Goal: Task Accomplishment & Management: Complete application form

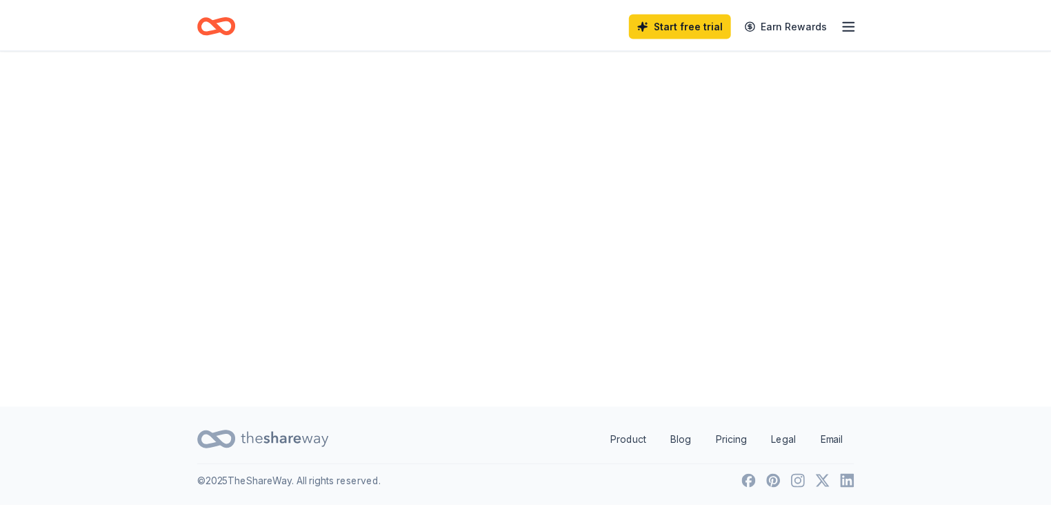
scroll to position [918, 0]
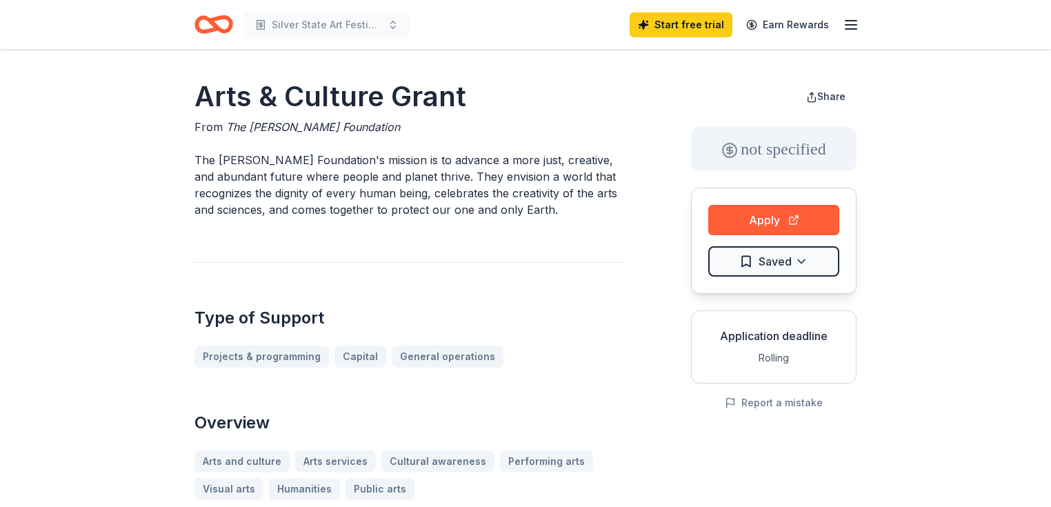
click at [853, 25] on line "button" at bounding box center [850, 25] width 11 height 0
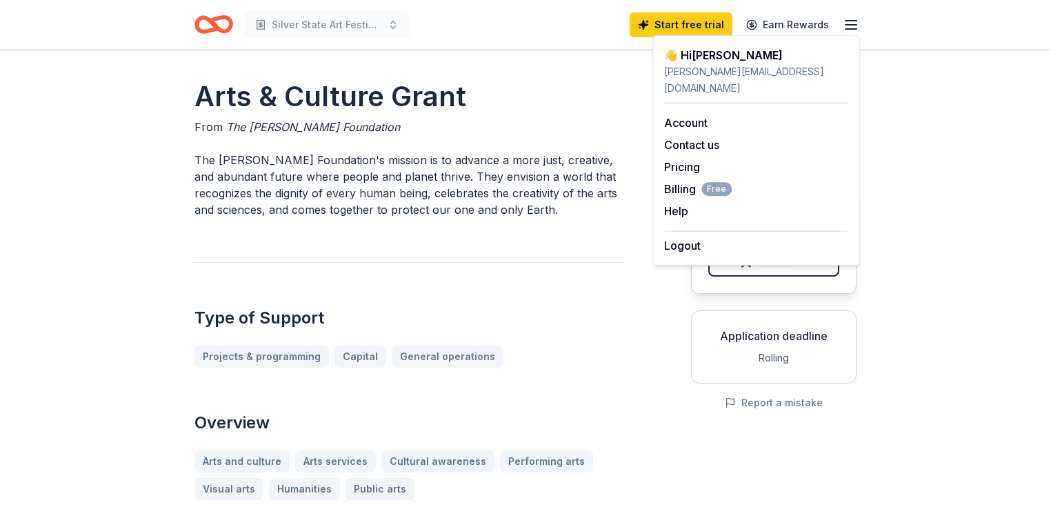
click at [218, 25] on icon "Home" at bounding box center [213, 24] width 39 height 32
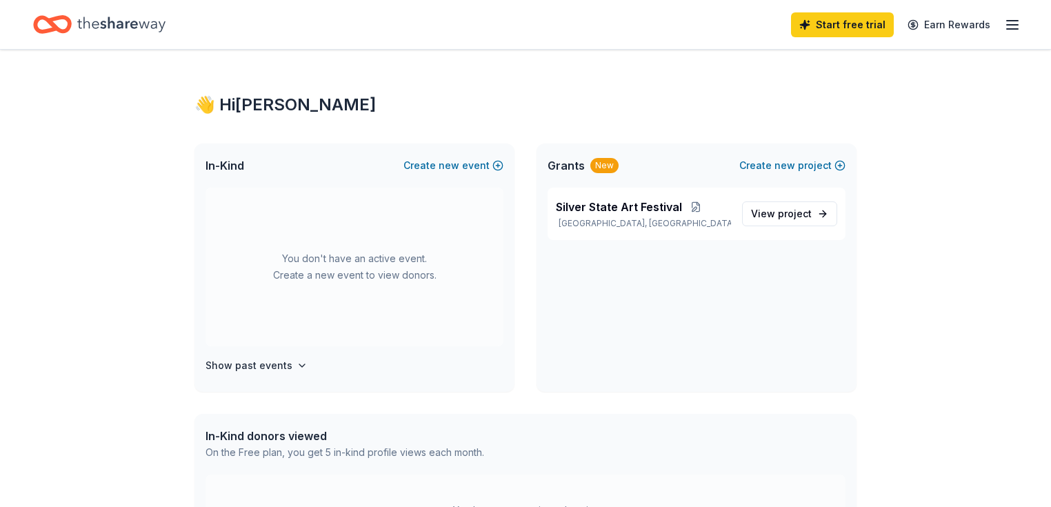
click at [603, 167] on div "New" at bounding box center [604, 165] width 28 height 15
click at [779, 216] on span "project" at bounding box center [795, 213] width 34 height 12
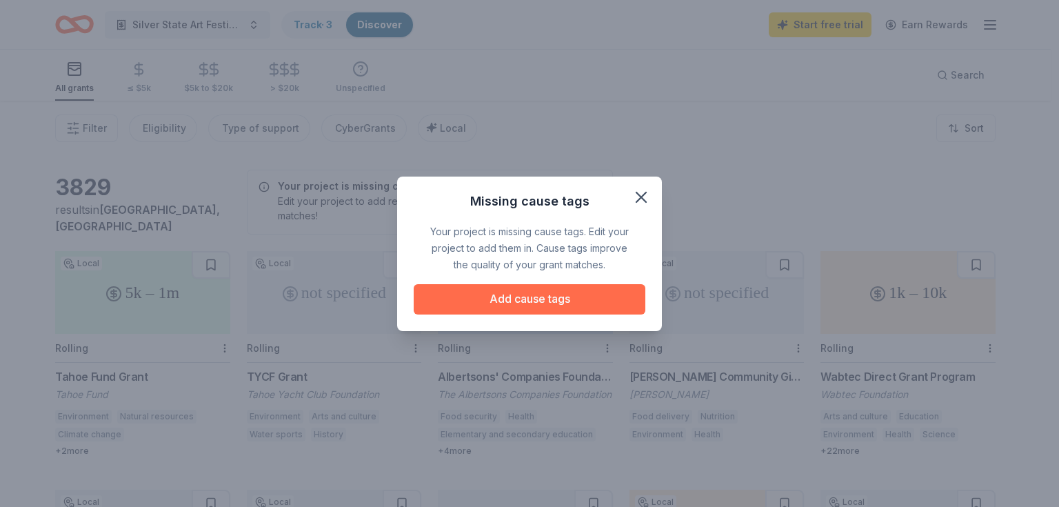
click at [565, 296] on button "Add cause tags" at bounding box center [530, 299] width 232 height 30
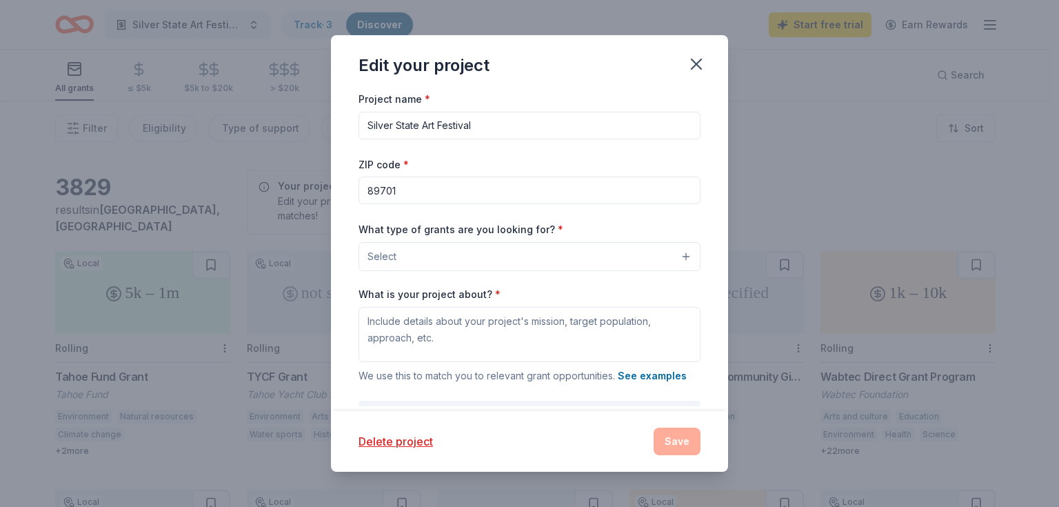
click at [464, 258] on button "Select" at bounding box center [529, 256] width 342 height 29
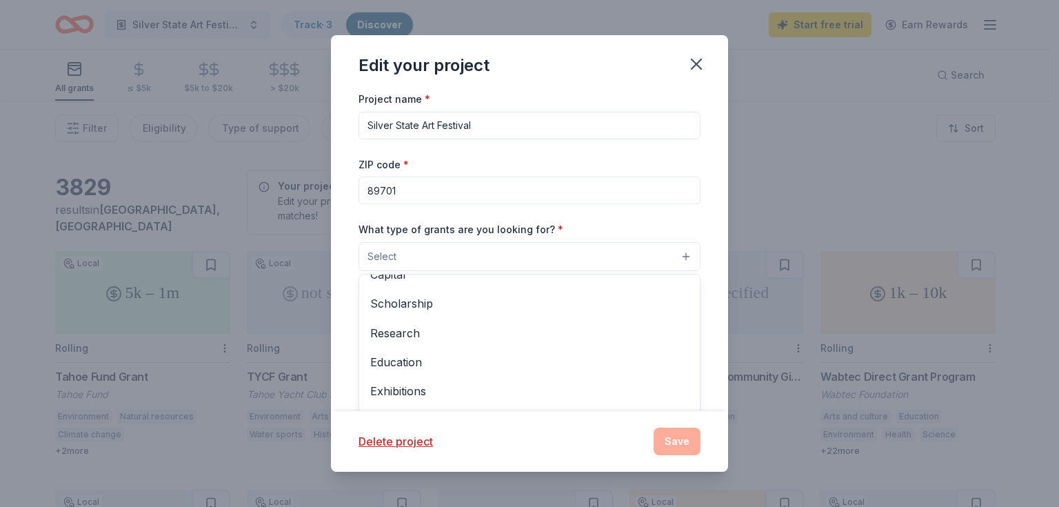
scroll to position [110, 0]
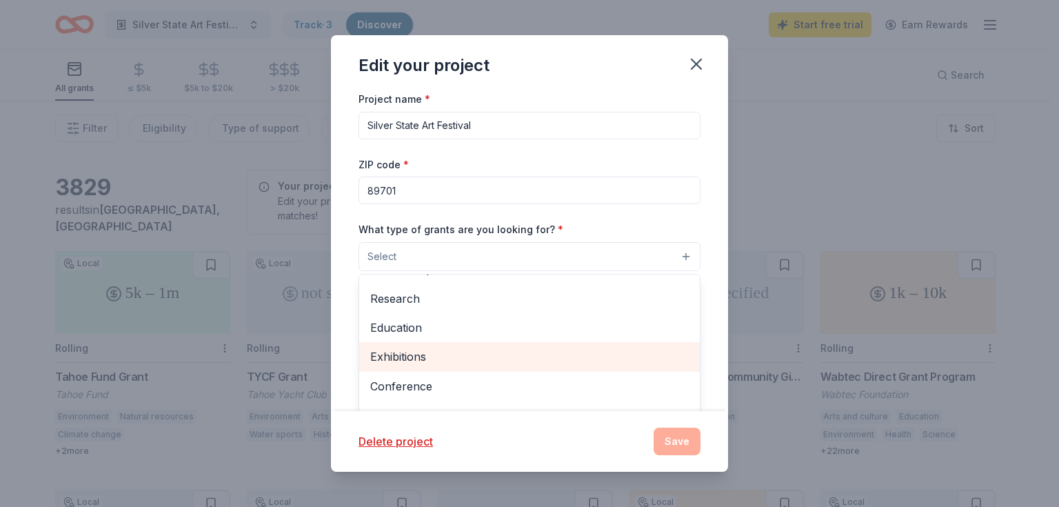
click at [469, 357] on span "Exhibitions" at bounding box center [529, 356] width 318 height 18
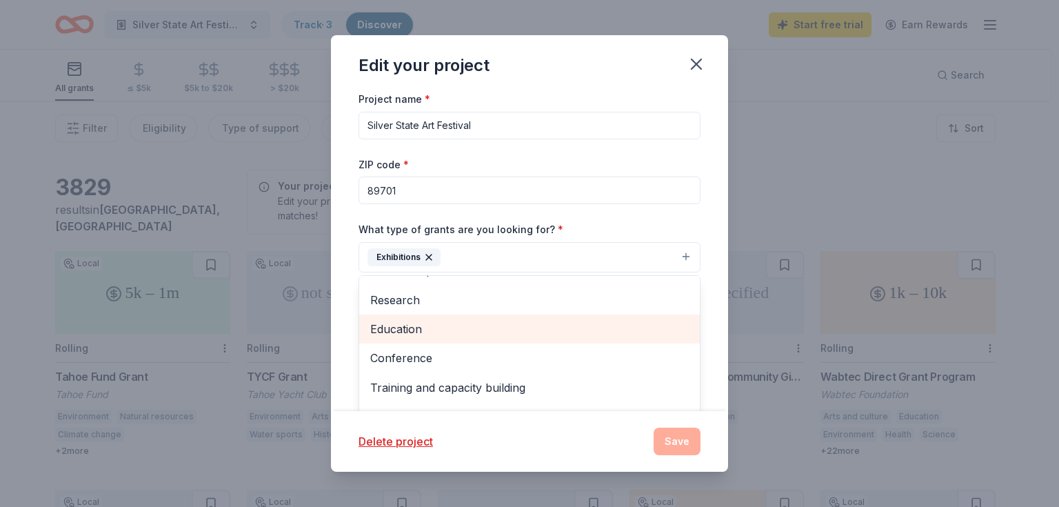
click at [496, 332] on span "Education" at bounding box center [529, 329] width 318 height 18
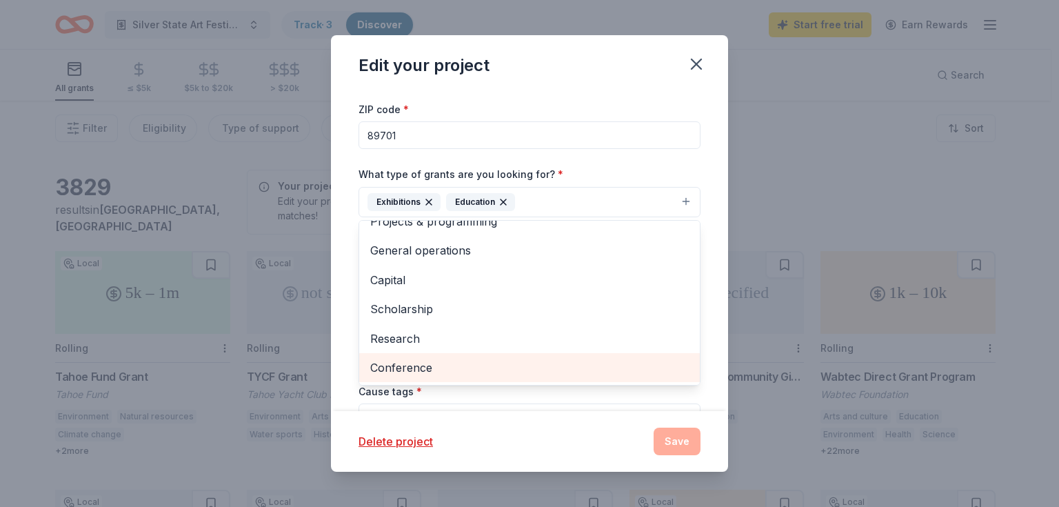
scroll to position [0, 0]
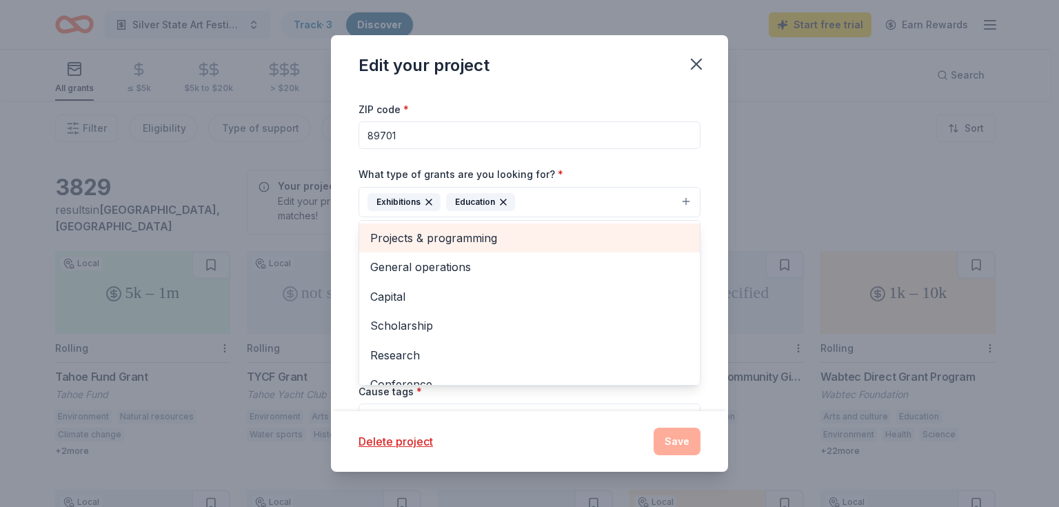
click at [517, 243] on span "Projects & programming" at bounding box center [529, 238] width 318 height 18
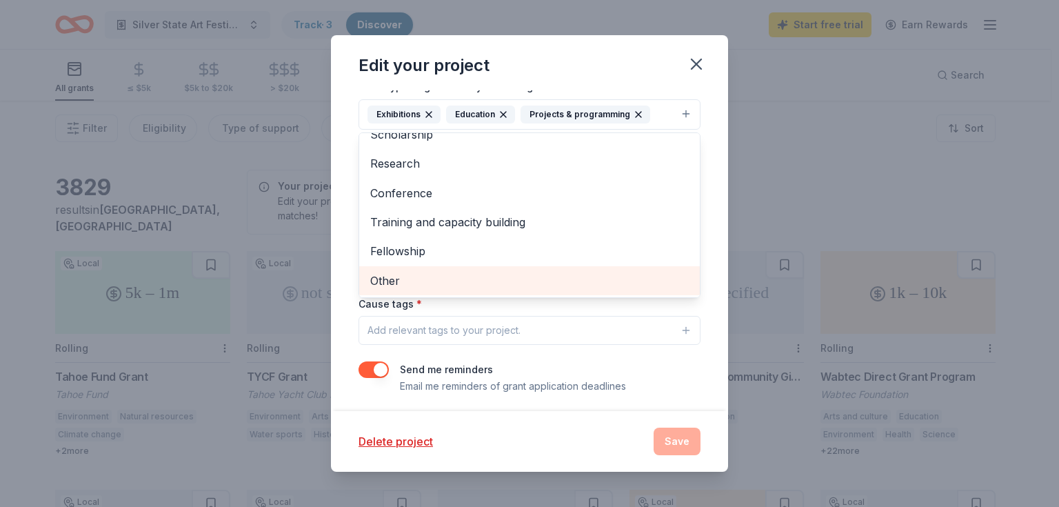
scroll to position [148, 0]
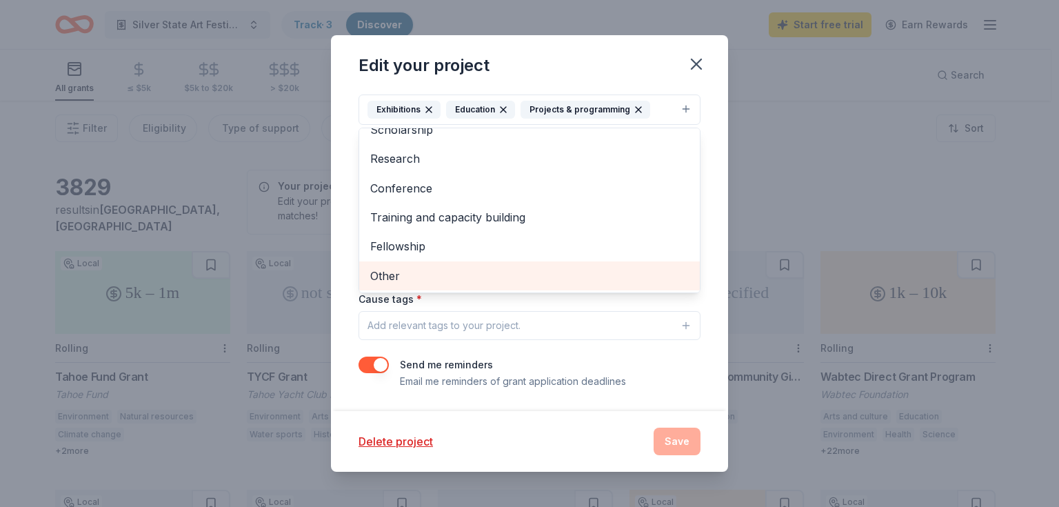
click at [576, 301] on div "Project name * Silver State Art Festival ZIP code * 89701 What type of grants a…" at bounding box center [529, 166] width 342 height 447
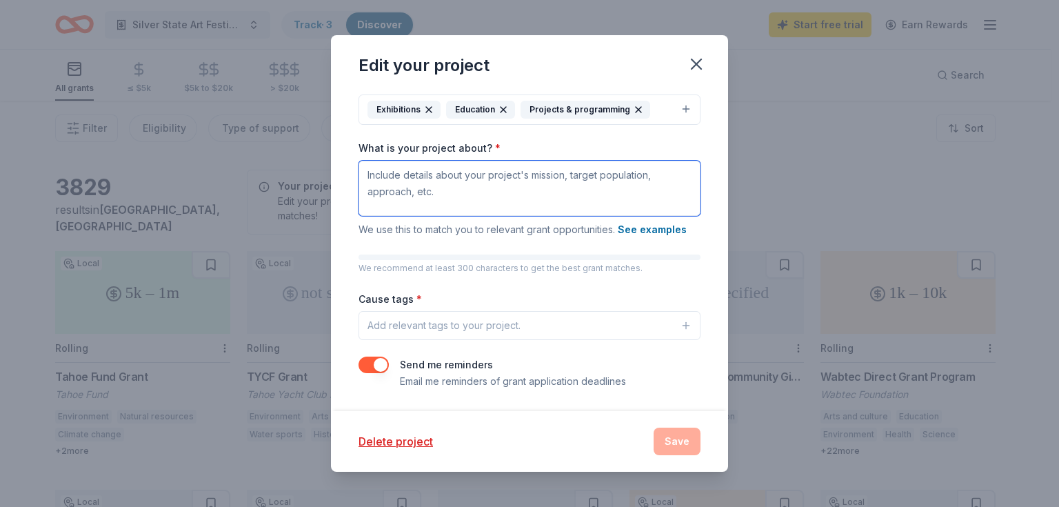
click at [438, 196] on textarea "What is your project about? *" at bounding box center [529, 188] width 342 height 55
type textarea "e"
type textarea "art education exploring new avenues for artists"
type textarea "e"
drag, startPoint x: 430, startPoint y: 178, endPoint x: 600, endPoint y: 194, distance: 171.0
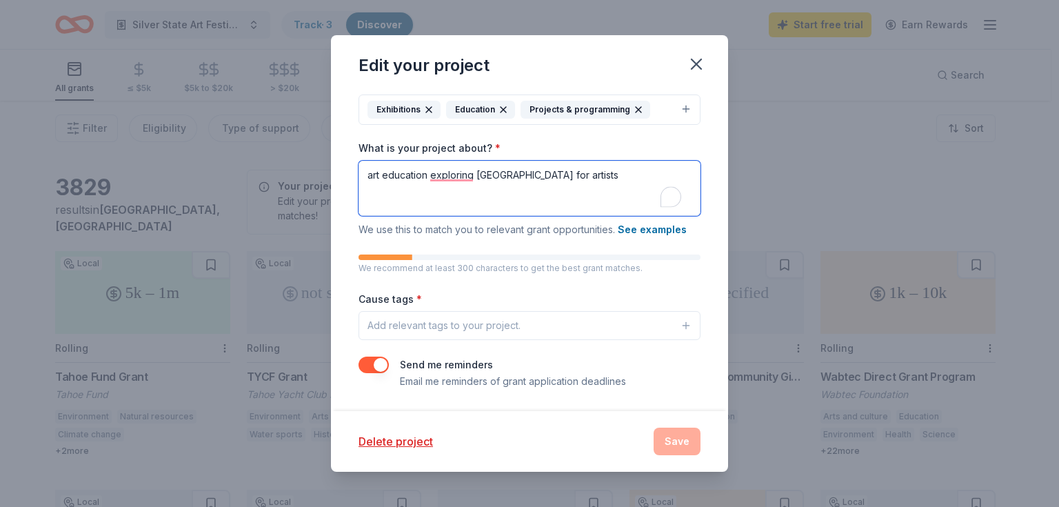
click at [600, 194] on textarea "art education exploring new avenues for artists" at bounding box center [529, 188] width 342 height 55
click at [371, 182] on textarea "art education sharing the visual arts with the community." at bounding box center [529, 188] width 342 height 55
click at [427, 176] on textarea "Art education sharing the visual arts with the community." at bounding box center [529, 188] width 342 height 55
click at [651, 175] on textarea "Art education and sharing the visual arts with the community." at bounding box center [529, 188] width 342 height 55
click at [355, 174] on div "Project name * Silver State Art Festival ZIP code * 89701 What type of grants a…" at bounding box center [529, 250] width 397 height 321
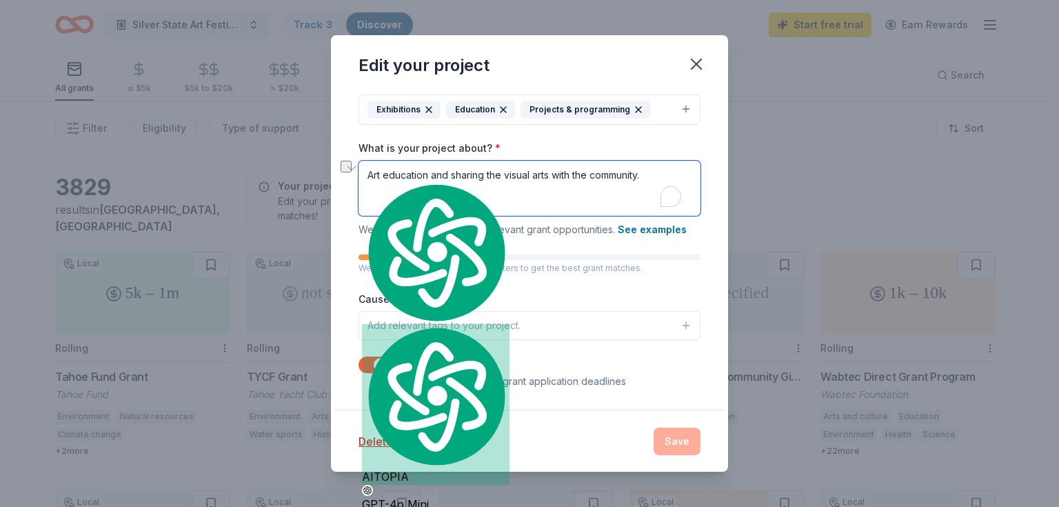
paste textarea "Our organization is a nonprofit arts group dedicated to enriching the community…"
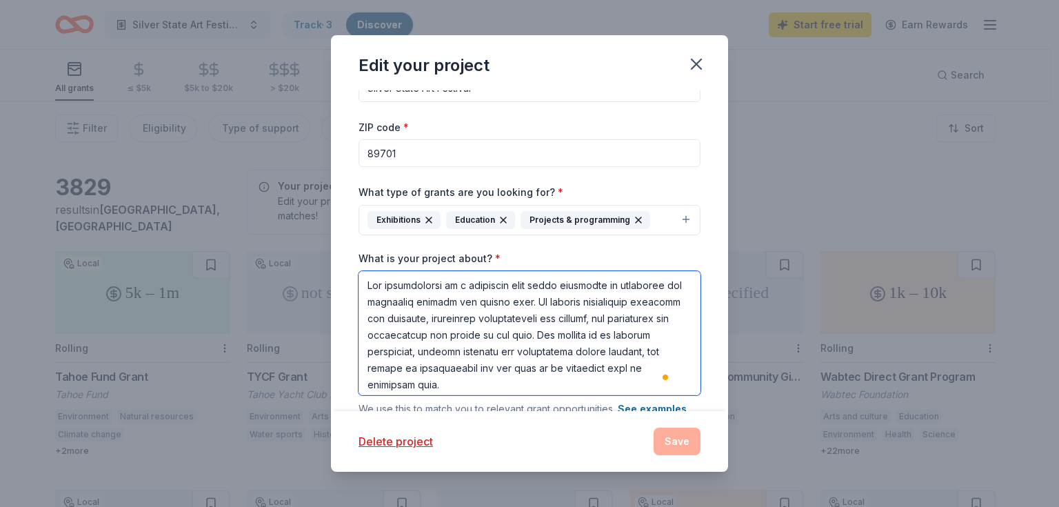
scroll to position [55, 0]
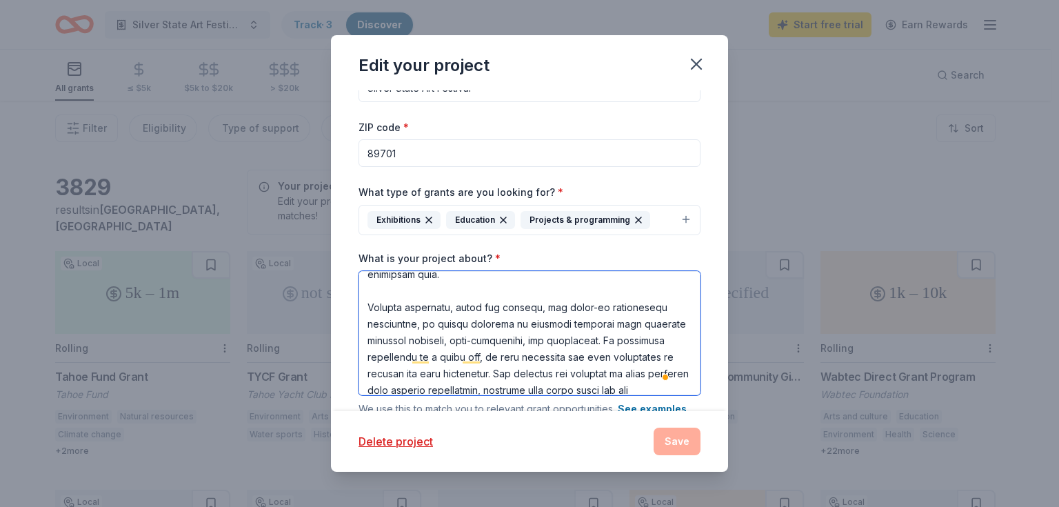
drag, startPoint x: 466, startPoint y: 307, endPoint x: 483, endPoint y: 309, distance: 16.6
click at [483, 309] on textarea "What is your project about? *" at bounding box center [529, 333] width 342 height 124
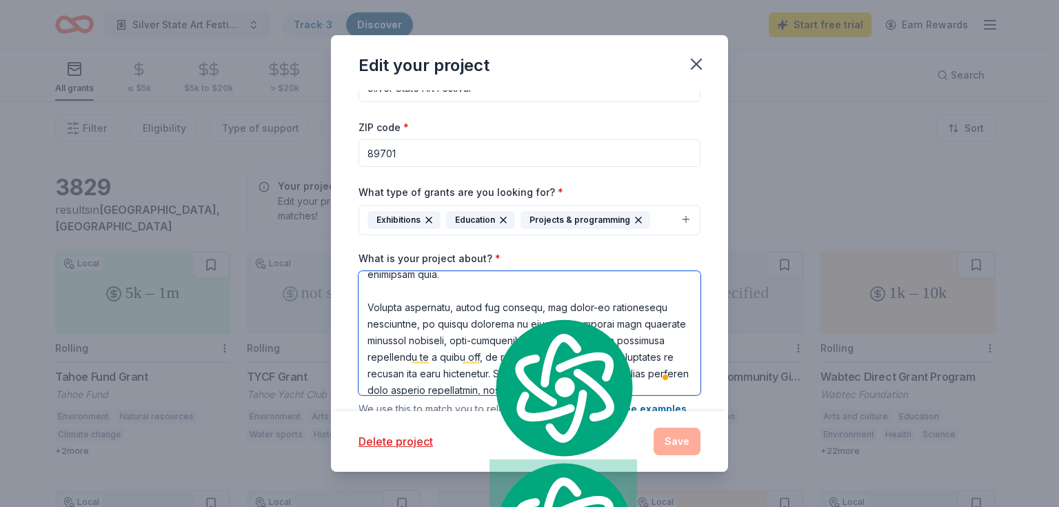
click at [481, 312] on textarea "What is your project about? *" at bounding box center [529, 333] width 342 height 124
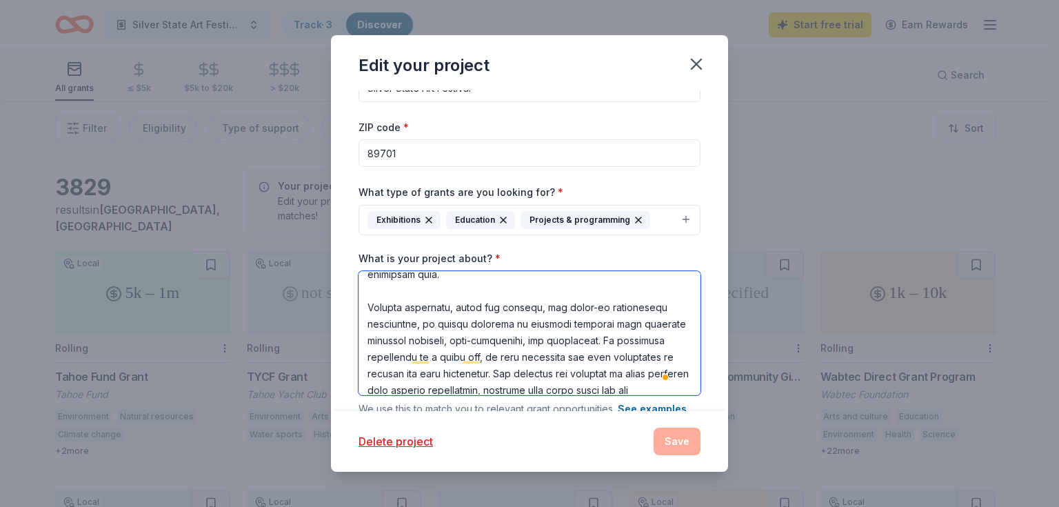
click at [448, 350] on textarea "What is your project about? *" at bounding box center [529, 333] width 342 height 124
drag, startPoint x: 466, startPoint y: 323, endPoint x: 502, endPoint y: 325, distance: 36.0
click at [502, 325] on textarea "What is your project about? *" at bounding box center [529, 333] width 342 height 124
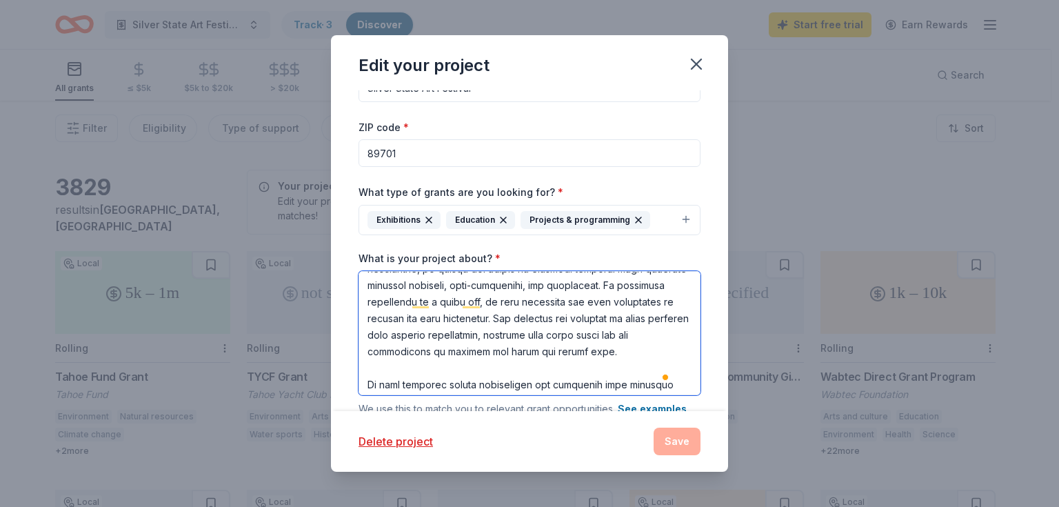
drag, startPoint x: 367, startPoint y: 335, endPoint x: 401, endPoint y: 340, distance: 34.8
click at [401, 340] on textarea "What is your project about? *" at bounding box center [529, 333] width 342 height 124
click at [367, 332] on textarea "What is your project about? *" at bounding box center [529, 333] width 342 height 124
click at [389, 334] on textarea "What is your project about? *" at bounding box center [529, 333] width 342 height 124
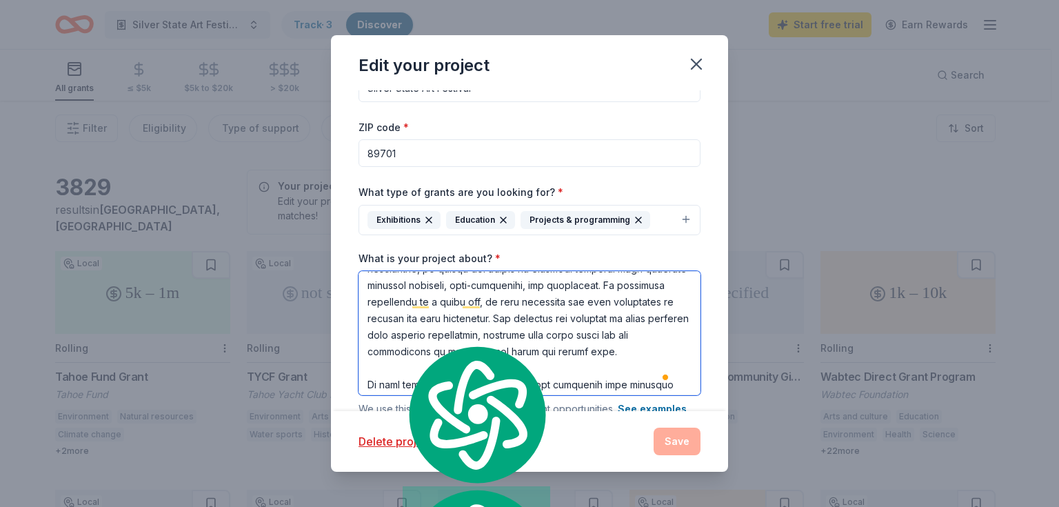
click at [405, 332] on textarea "What is your project about? *" at bounding box center [529, 333] width 342 height 124
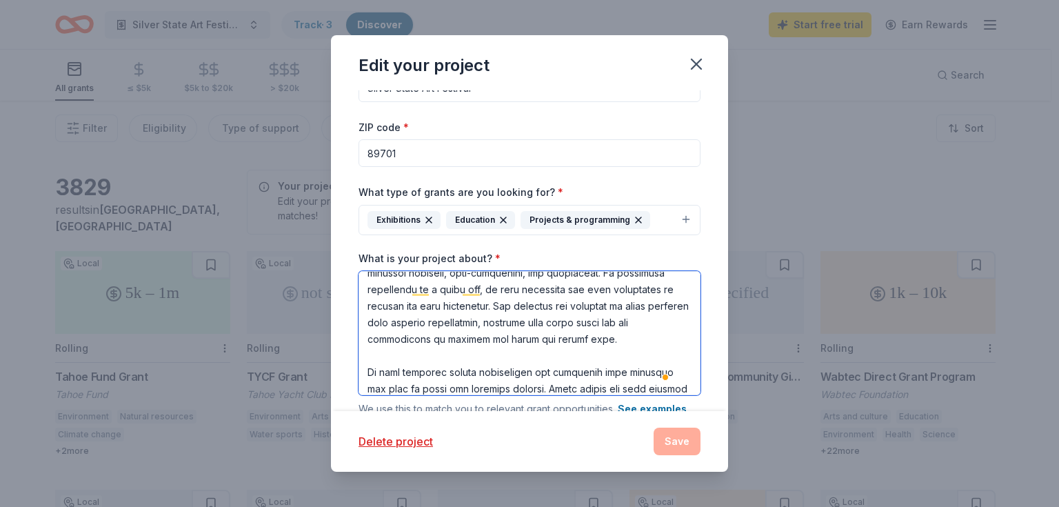
drag, startPoint x: 584, startPoint y: 275, endPoint x: 598, endPoint y: 350, distance: 76.5
click at [598, 350] on textarea "What is your project about? *" at bounding box center [529, 333] width 342 height 124
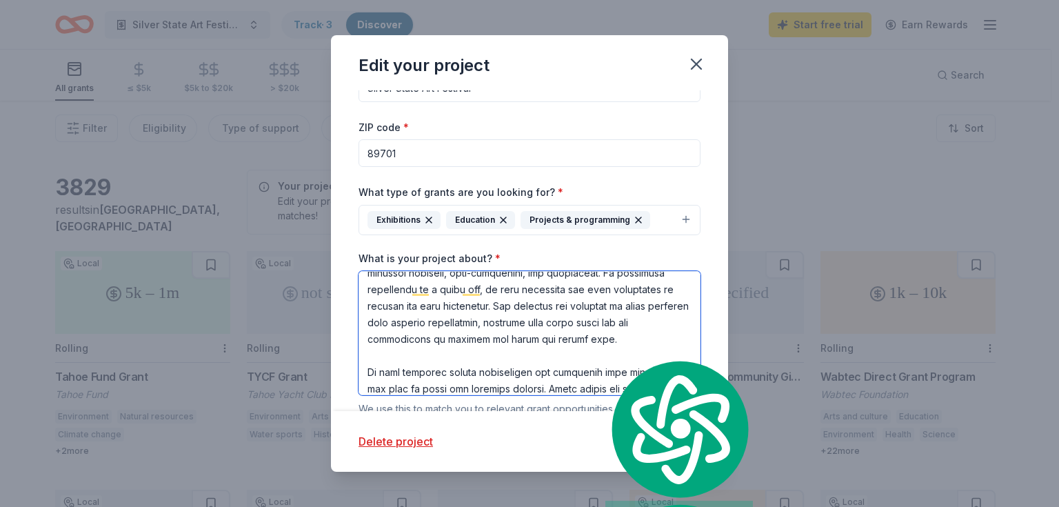
click at [593, 362] on textarea "What is your project about? *" at bounding box center [529, 333] width 342 height 124
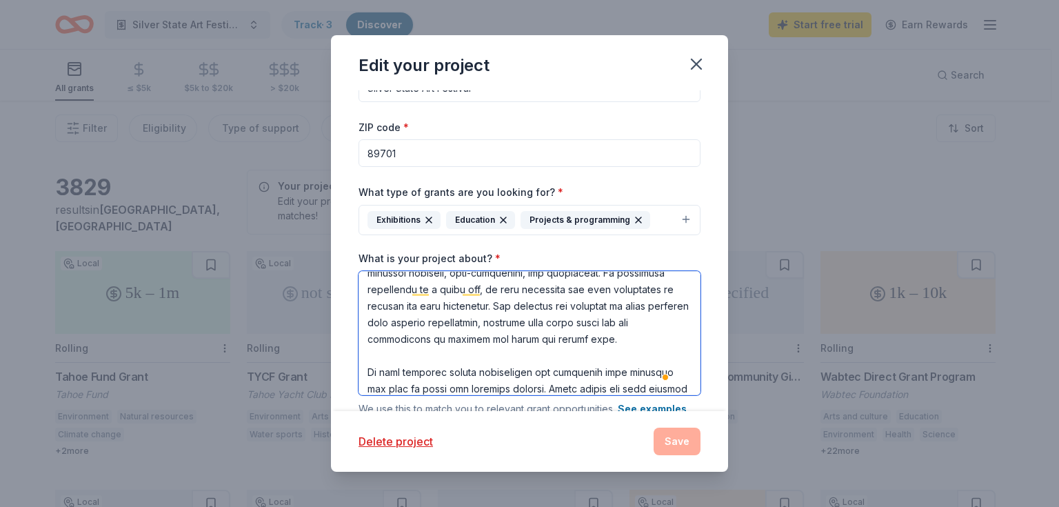
click at [583, 369] on textarea "What is your project about? *" at bounding box center [529, 333] width 342 height 124
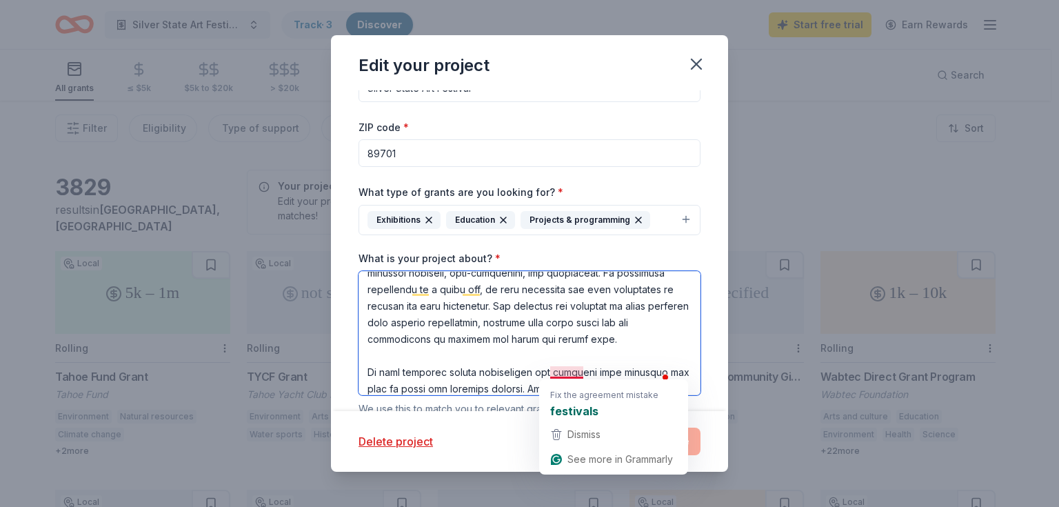
click at [551, 373] on textarea "What is your project about? *" at bounding box center [529, 333] width 342 height 124
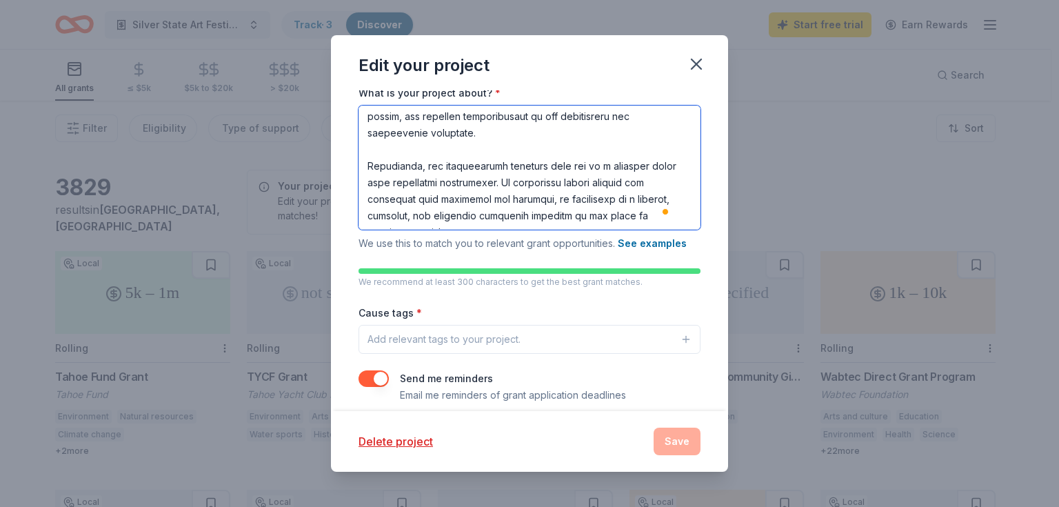
type textarea "Our organization is a nonprofit arts group dedicated to enriching the community…"
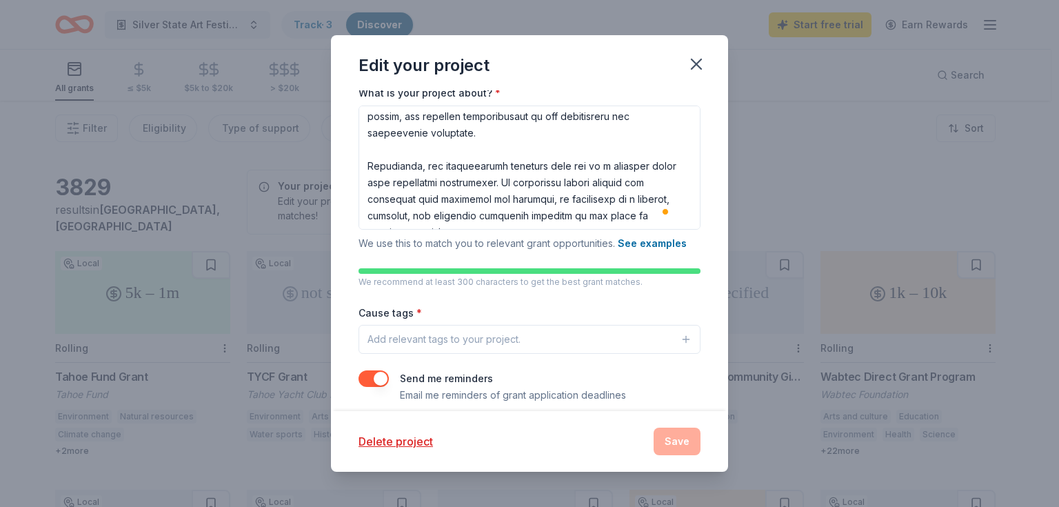
click at [507, 344] on div "Add relevant tags to your project." at bounding box center [443, 339] width 153 height 17
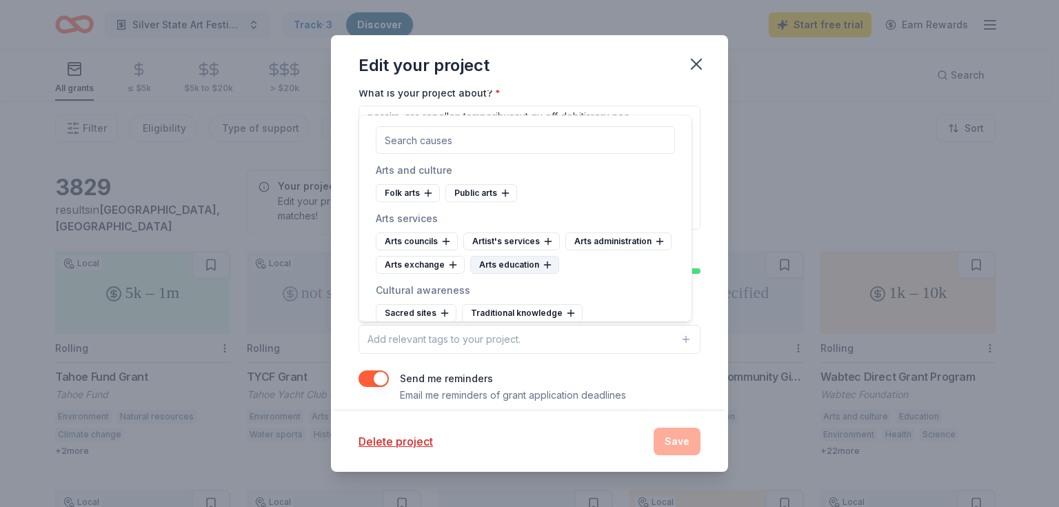
click at [470, 274] on div "Arts education" at bounding box center [514, 265] width 89 height 18
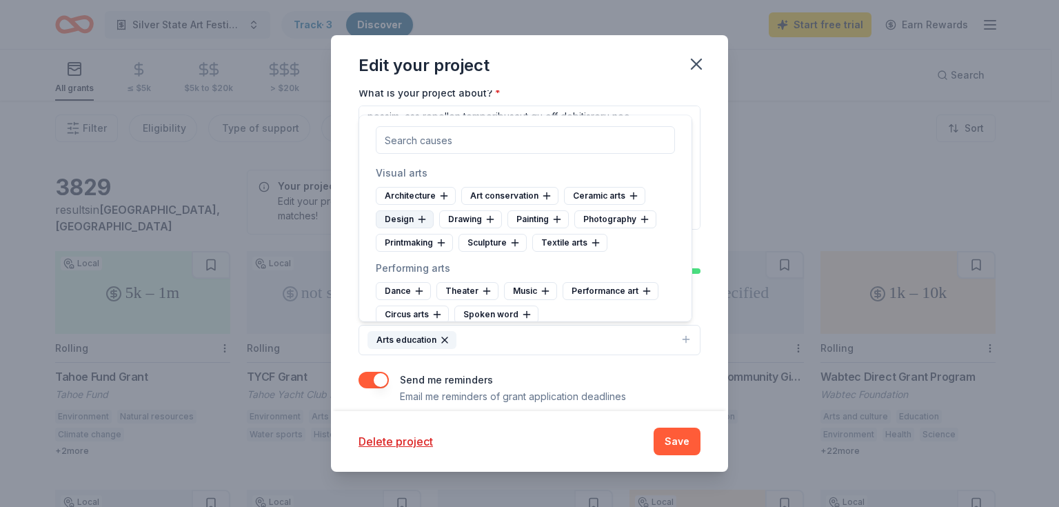
click at [404, 218] on div "Design" at bounding box center [405, 219] width 58 height 18
click at [408, 221] on div "Drawing" at bounding box center [407, 219] width 63 height 18
click at [408, 221] on div "Painting" at bounding box center [406, 219] width 61 height 18
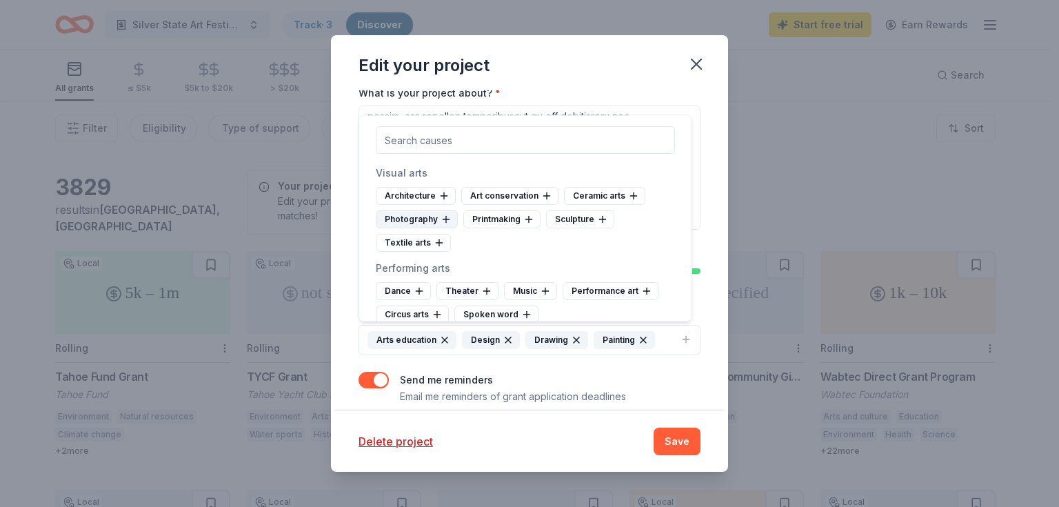
click at [429, 219] on div "Photography" at bounding box center [417, 219] width 82 height 18
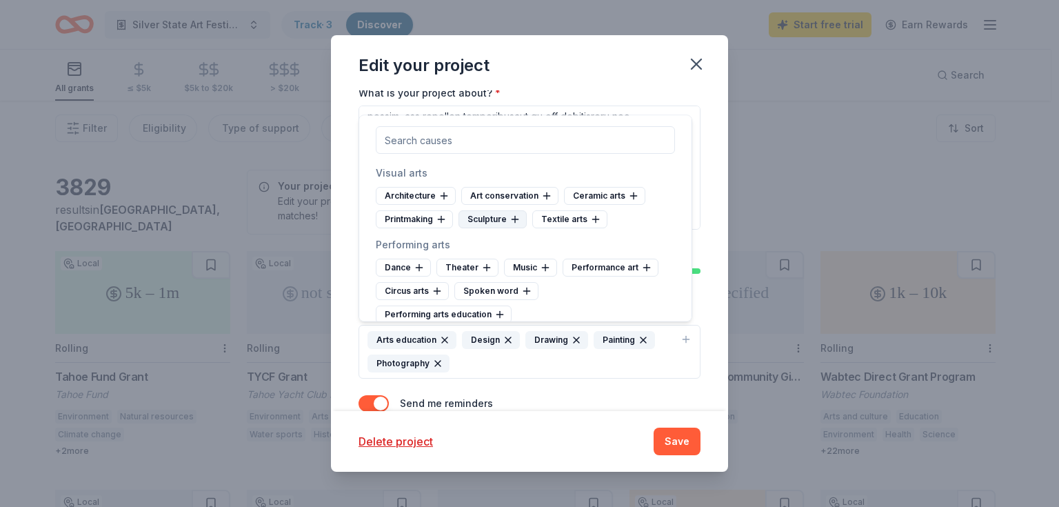
drag, startPoint x: 411, startPoint y: 219, endPoint x: 433, endPoint y: 218, distance: 22.1
click at [411, 219] on div "Printmaking" at bounding box center [414, 219] width 77 height 18
click at [414, 218] on div "Sculpture" at bounding box center [410, 219] width 68 height 18
click at [469, 219] on div "Architecture Art conservation Ceramic arts Textile arts" at bounding box center [525, 207] width 299 height 41
click at [408, 221] on div "Textile arts" at bounding box center [413, 219] width 75 height 18
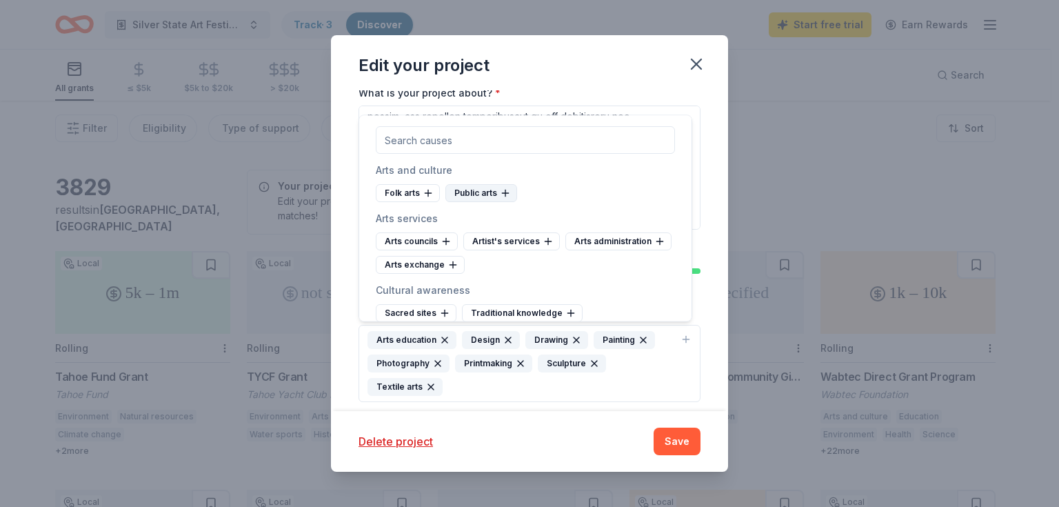
click at [478, 196] on div "Public arts" at bounding box center [481, 193] width 72 height 18
click at [509, 242] on div "Artist's services" at bounding box center [511, 241] width 97 height 18
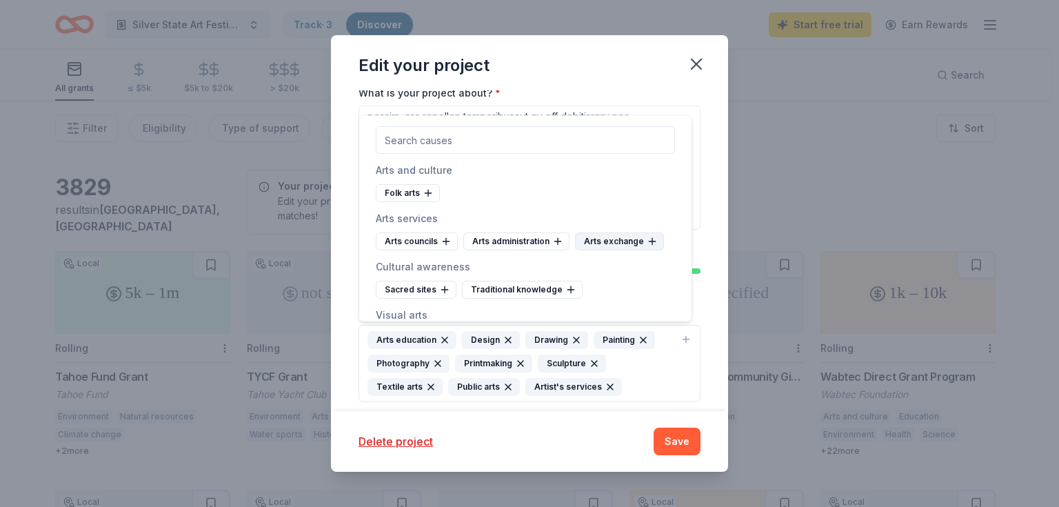
click at [585, 246] on div "Arts exchange" at bounding box center [619, 241] width 89 height 18
click at [425, 241] on div "Arts councils" at bounding box center [417, 241] width 82 height 18
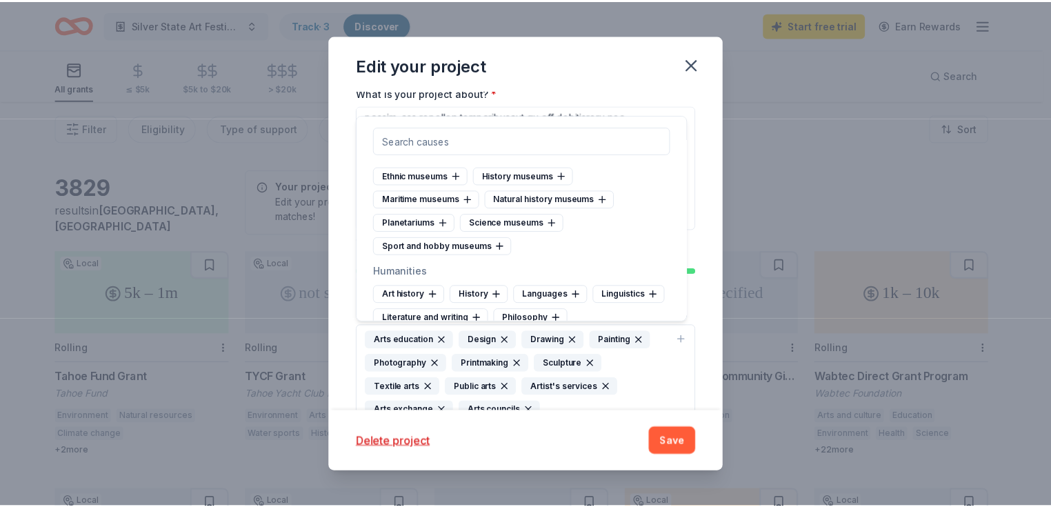
scroll to position [331, 0]
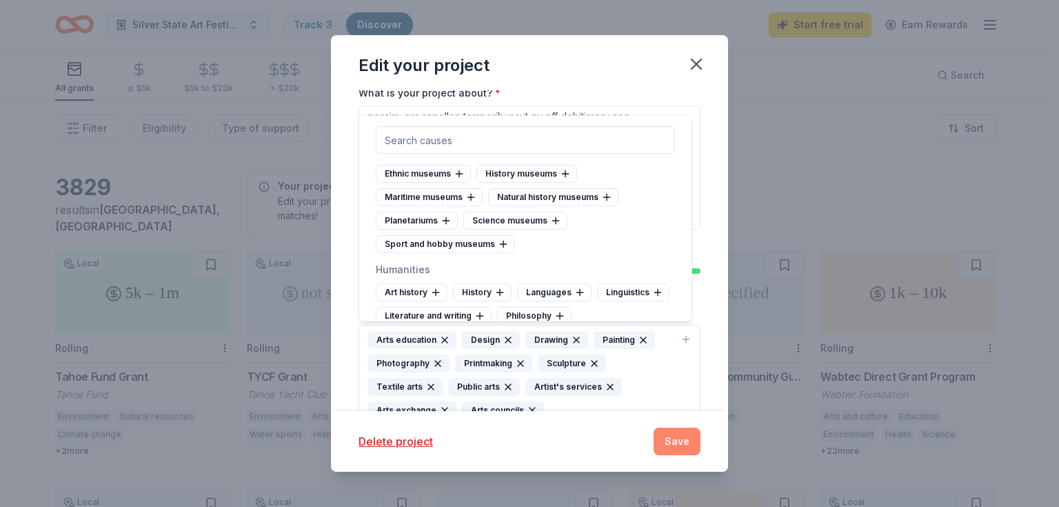
click at [685, 449] on button "Save" at bounding box center [677, 441] width 47 height 28
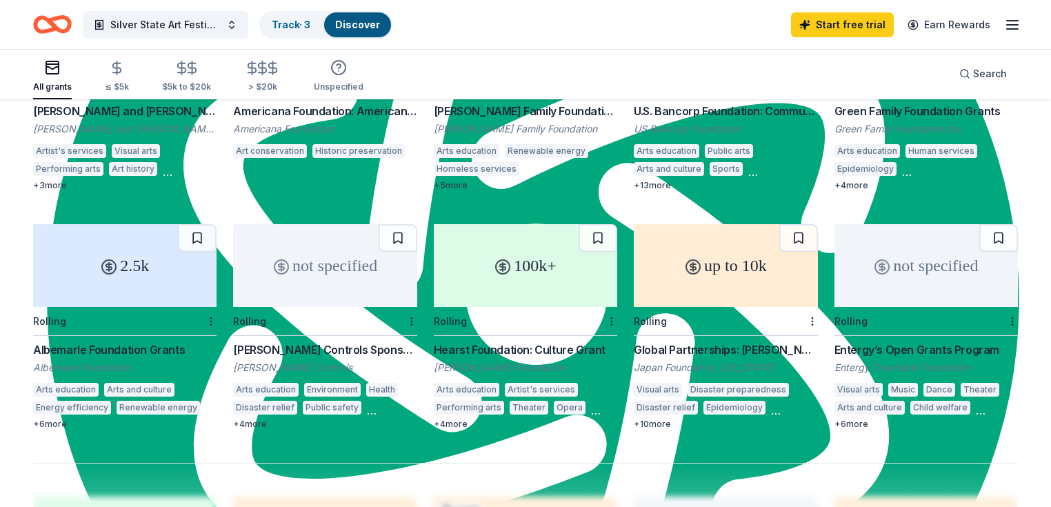
scroll to position [827, 0]
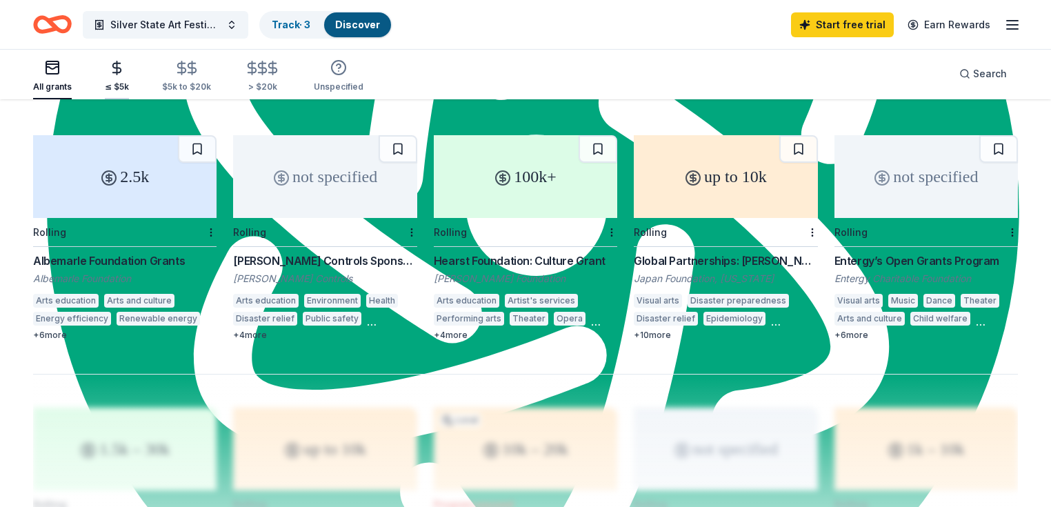
click at [129, 85] on div "≤ $5k" at bounding box center [117, 86] width 24 height 11
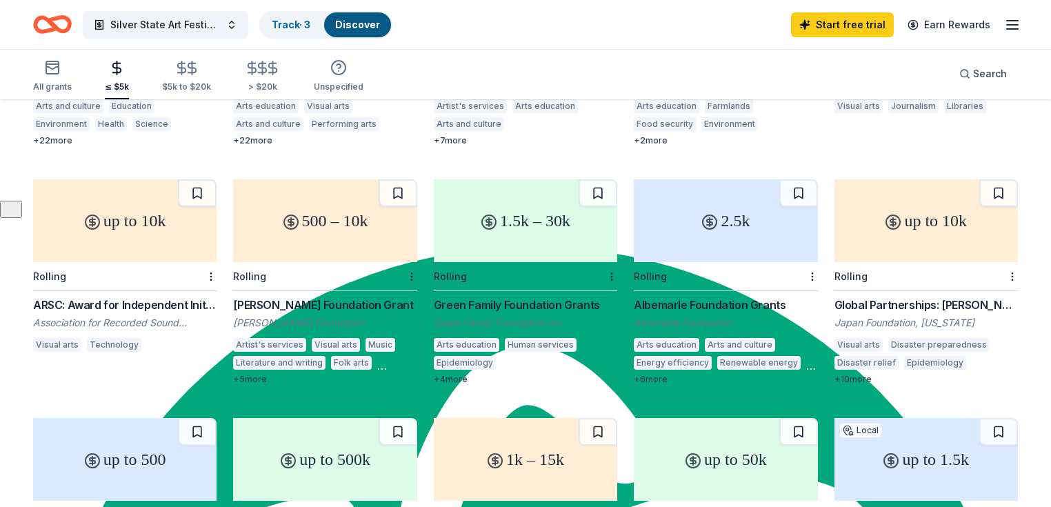
scroll to position [331, 0]
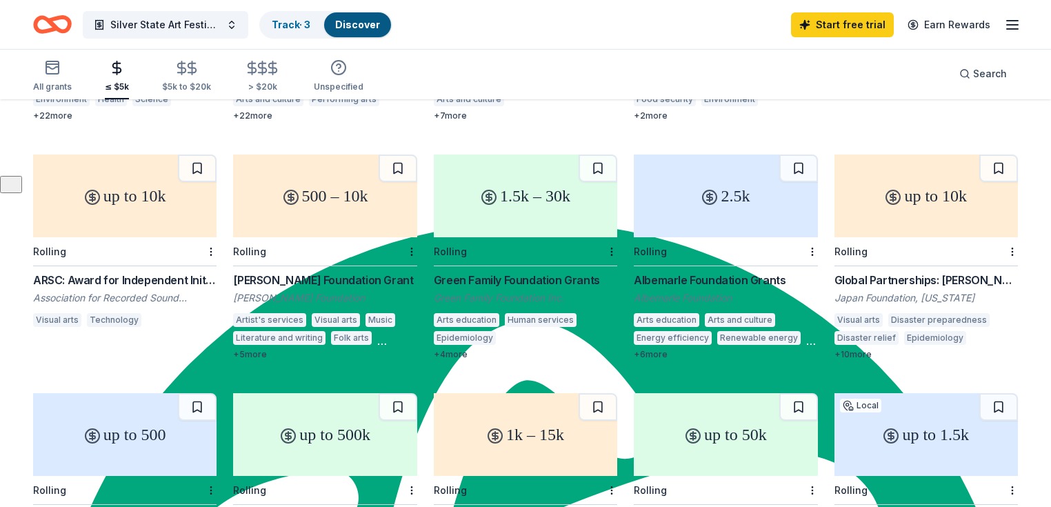
click at [338, 272] on div "[PERSON_NAME] Foundation Grant" at bounding box center [324, 280] width 183 height 17
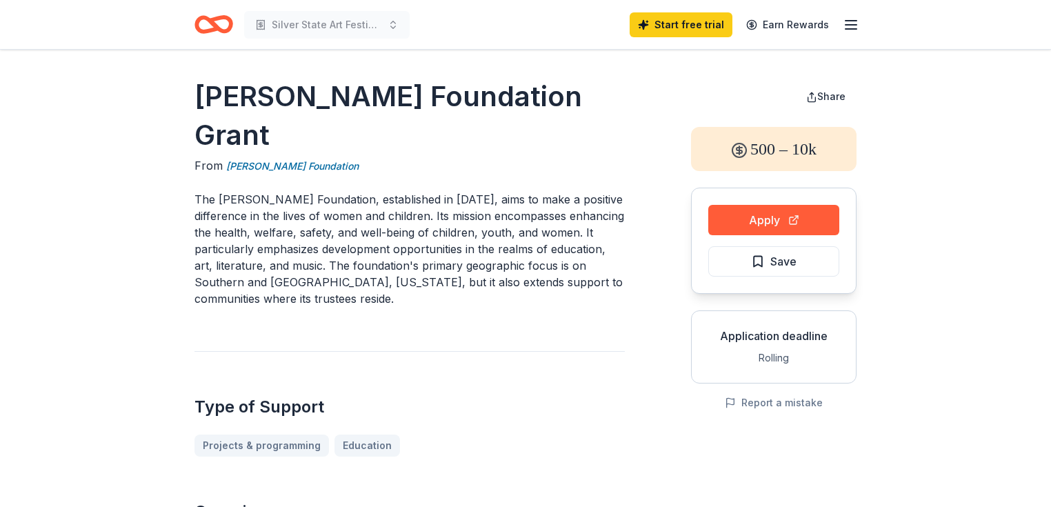
scroll to position [918, 0]
